Goal: Find specific page/section: Find specific page/section

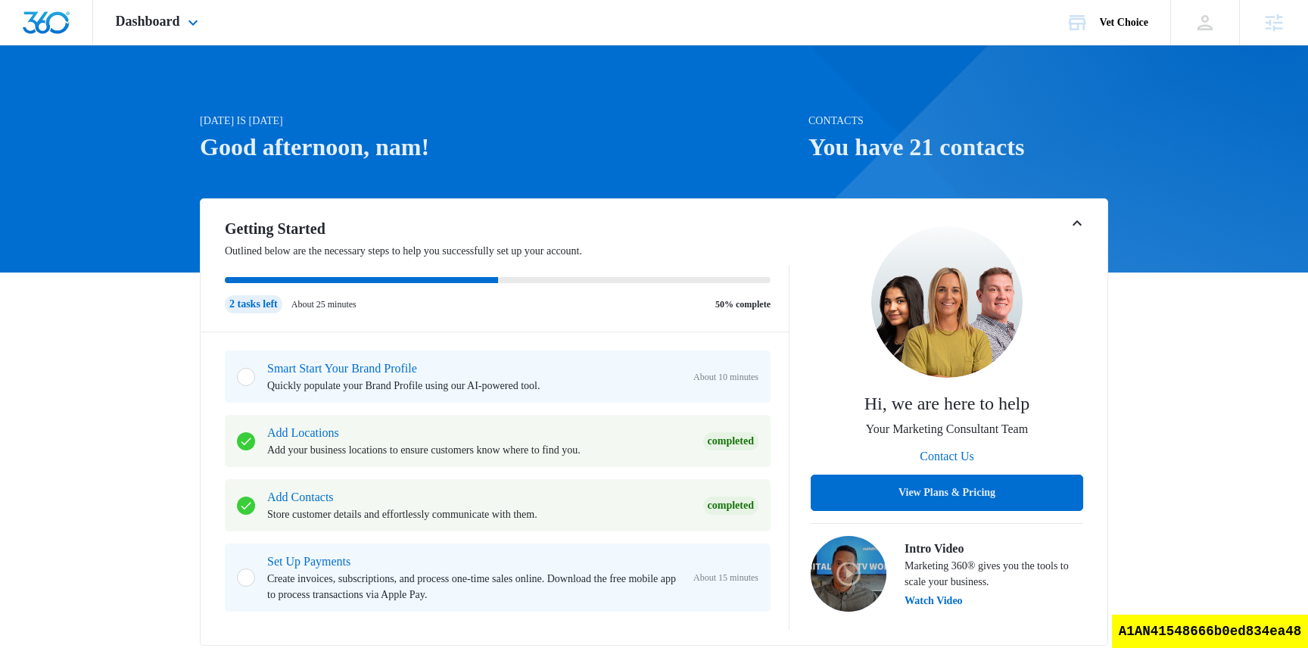
click at [182, 30] on div "Dashboard Apps Reputation Websites Forms CRM Email Social Shop Scheduling Payme…" at bounding box center [159, 22] width 132 height 45
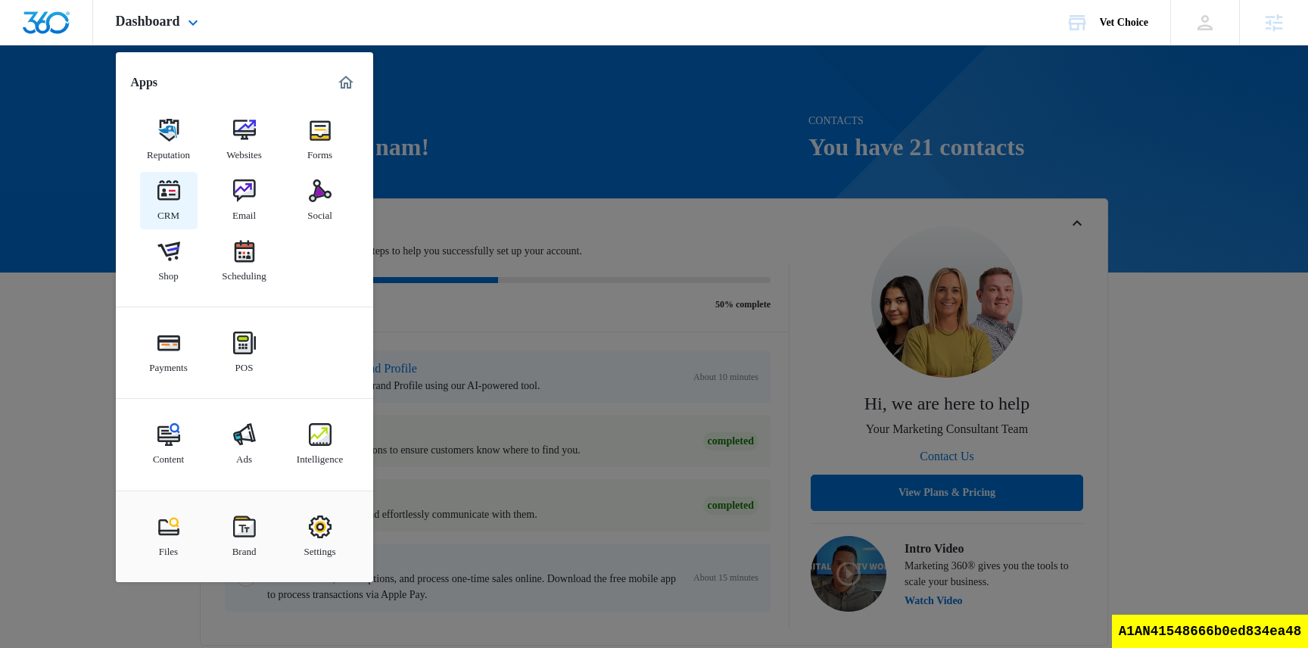
click at [185, 213] on link "CRM" at bounding box center [169, 201] width 58 height 58
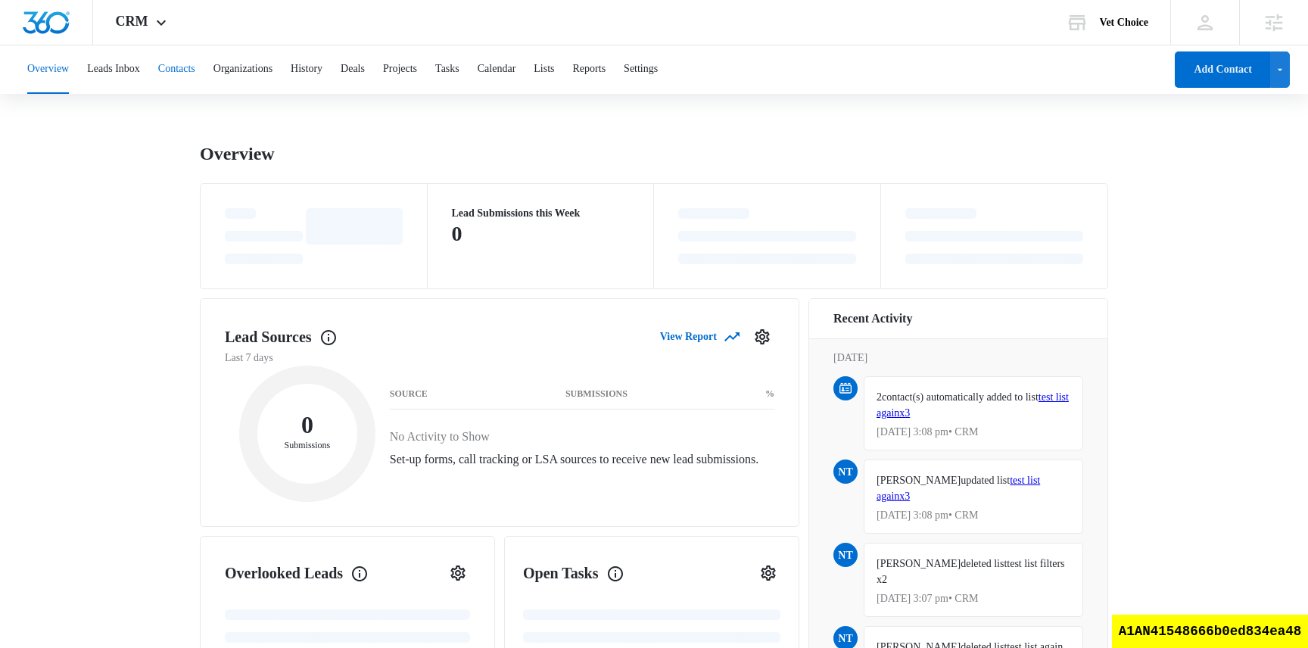
click at [195, 73] on button "Contacts" at bounding box center [176, 69] width 37 height 48
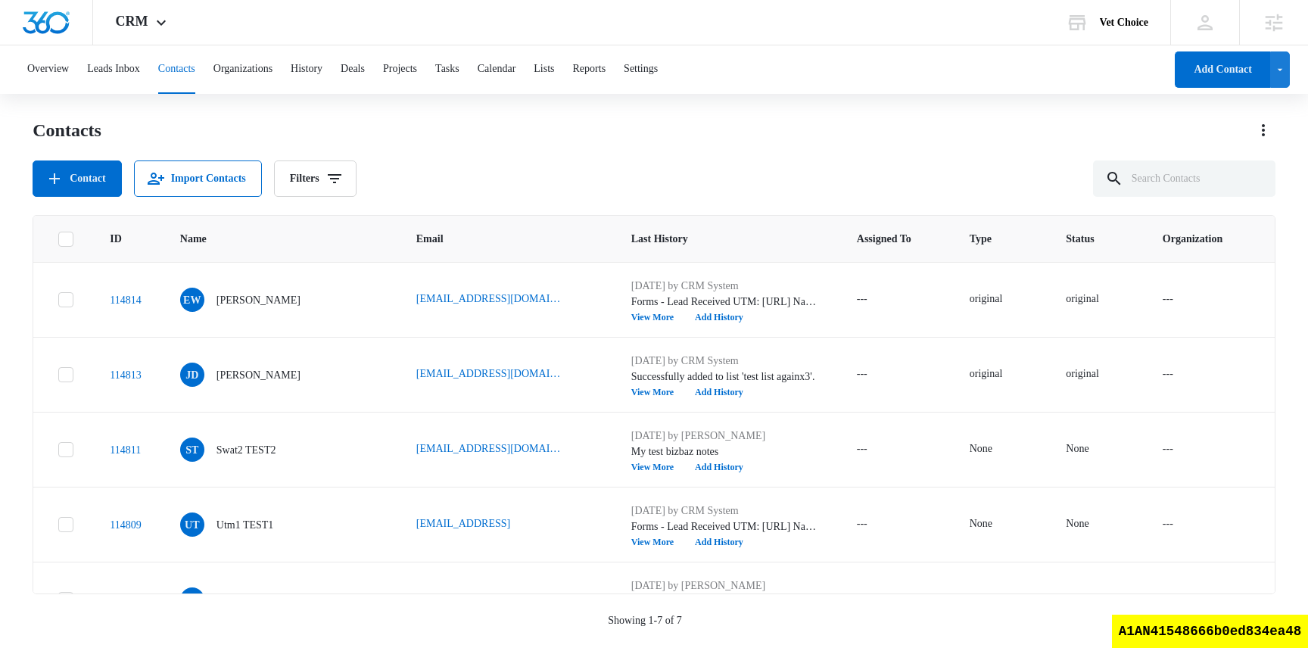
click at [482, 180] on div "Contact Import Contacts Filters" at bounding box center [654, 178] width 1243 height 36
click at [554, 68] on button "Lists" at bounding box center [543, 69] width 20 height 48
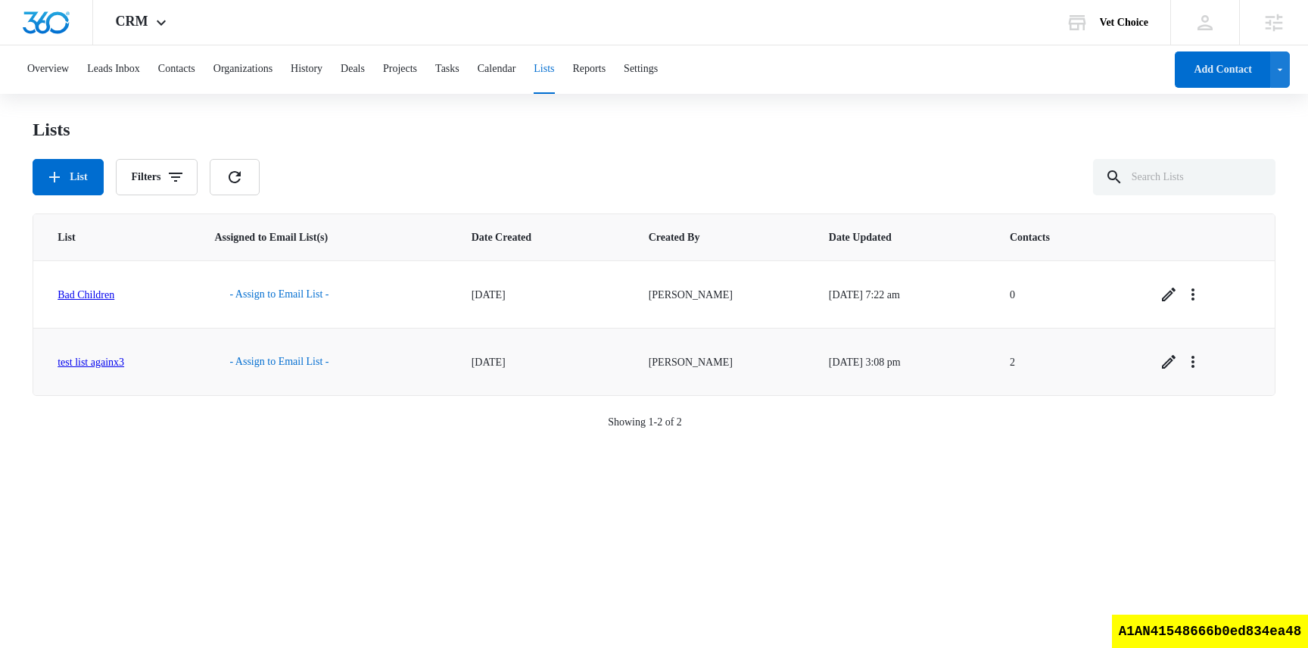
click at [116, 365] on link "test list againx3" at bounding box center [91, 361] width 67 height 11
